Goal: Information Seeking & Learning: Learn about a topic

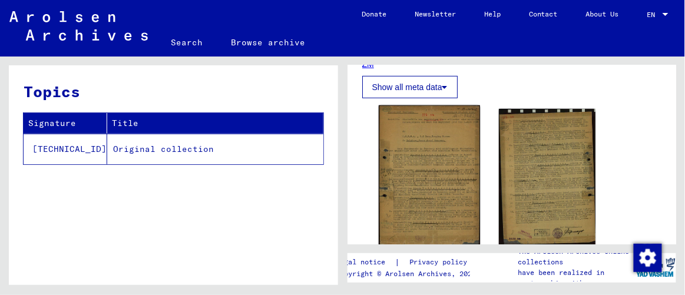
click at [414, 176] on img at bounding box center [428, 176] width 101 height 142
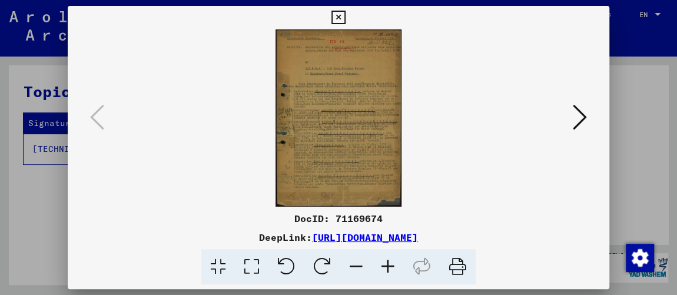
click at [250, 263] on icon at bounding box center [252, 267] width 34 height 36
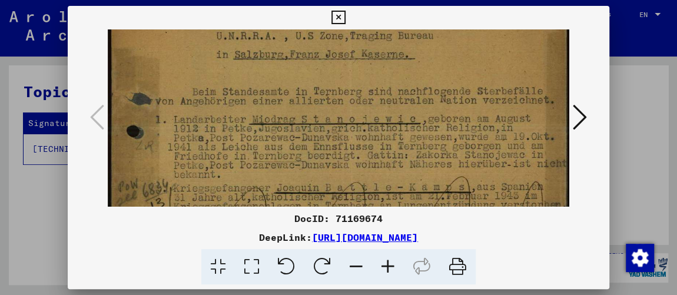
scroll to position [144, 0]
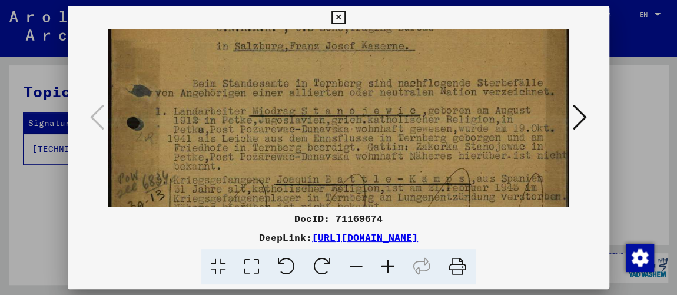
drag, startPoint x: 356, startPoint y: 148, endPoint x: 357, endPoint y: 5, distance: 142.5
click at [357, 6] on div "DocID: 71169674 DeepLink: [URL][DOMAIN_NAME]" at bounding box center [339, 145] width 542 height 279
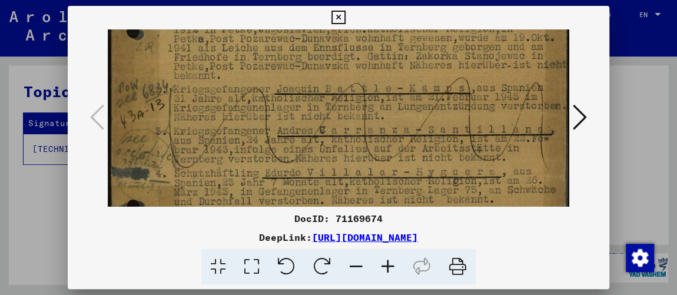
scroll to position [241, 0]
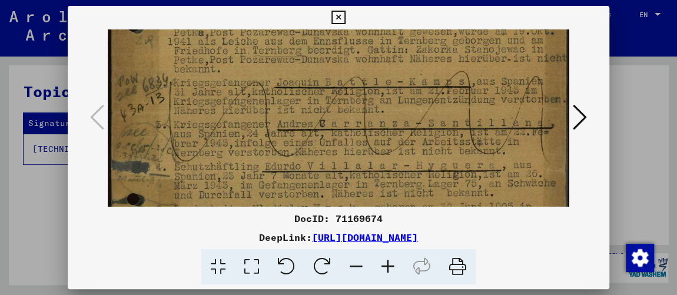
drag, startPoint x: 404, startPoint y: 145, endPoint x: 403, endPoint y: 49, distance: 96.0
click at [403, 49] on img at bounding box center [339, 111] width 462 height 646
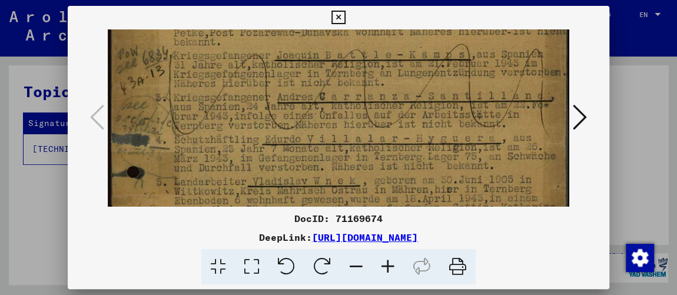
scroll to position [270, 0]
drag, startPoint x: 423, startPoint y: 121, endPoint x: 422, endPoint y: 95, distance: 26.5
click at [422, 95] on img at bounding box center [339, 83] width 462 height 646
click at [656, 92] on div at bounding box center [338, 147] width 677 height 295
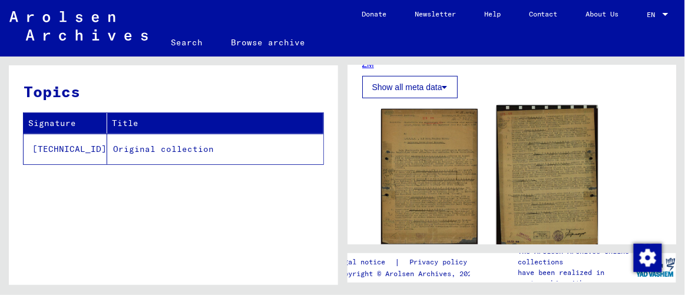
click at [529, 167] on img at bounding box center [546, 176] width 101 height 142
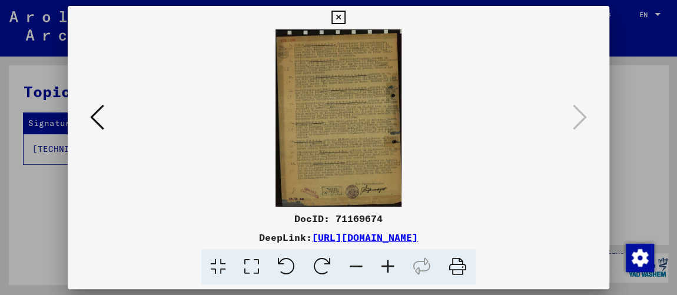
click at [248, 266] on icon at bounding box center [252, 267] width 34 height 36
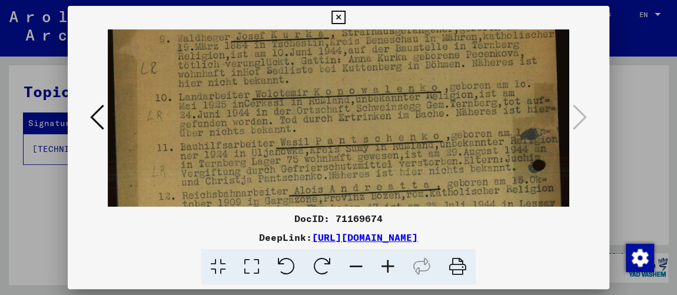
drag, startPoint x: 290, startPoint y: 142, endPoint x: 291, endPoint y: 37, distance: 106.0
click at [291, 37] on img at bounding box center [339, 247] width 462 height 648
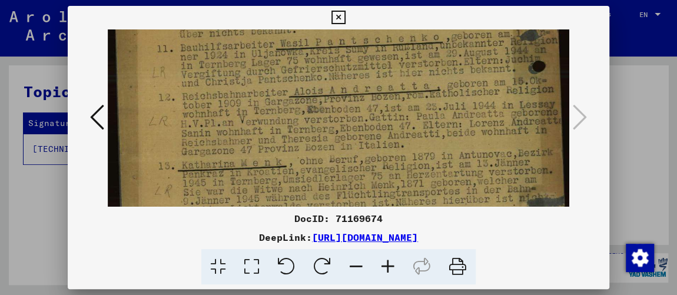
drag, startPoint x: 344, startPoint y: 141, endPoint x: 330, endPoint y: 44, distance: 98.7
click at [330, 44] on img at bounding box center [339, 149] width 462 height 648
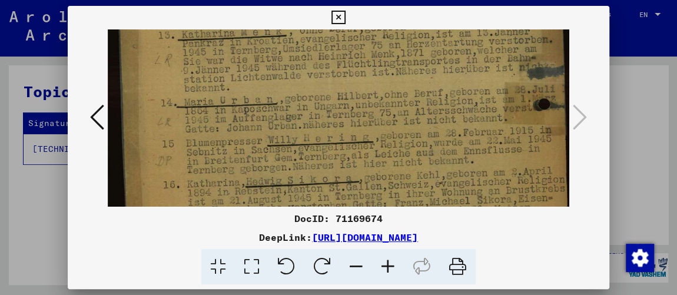
drag, startPoint x: 361, startPoint y: 147, endPoint x: 332, endPoint y: 18, distance: 132.8
click at [332, 18] on div "DocID: 71169674 DeepLink: [URL][DOMAIN_NAME]" at bounding box center [339, 145] width 542 height 279
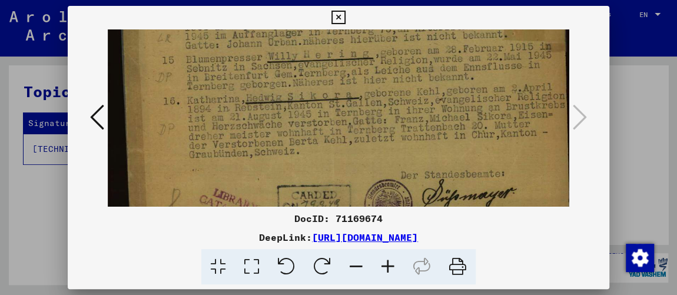
drag, startPoint x: 383, startPoint y: 154, endPoint x: 366, endPoint y: 72, distance: 84.2
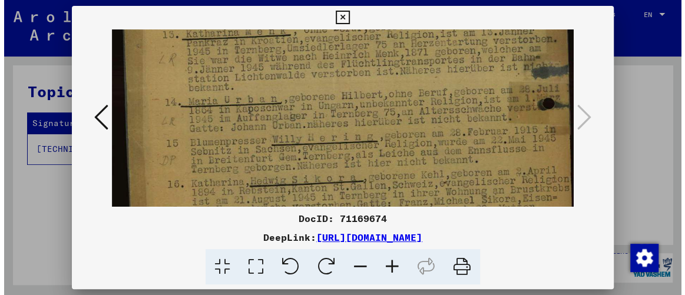
scroll to position [334, 0]
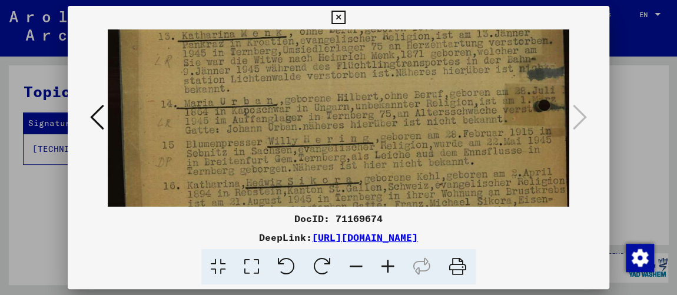
drag, startPoint x: 390, startPoint y: 130, endPoint x: 347, endPoint y: 203, distance: 85.2
click at [347, 203] on img at bounding box center [339, 19] width 462 height 648
click at [340, 14] on icon at bounding box center [338, 18] width 14 height 14
